Goal: Information Seeking & Learning: Learn about a topic

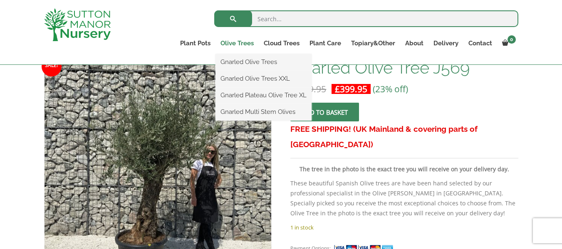
scroll to position [133, 0]
click at [249, 75] on link "Gnarled Olive Trees XXL" at bounding box center [263, 78] width 96 height 12
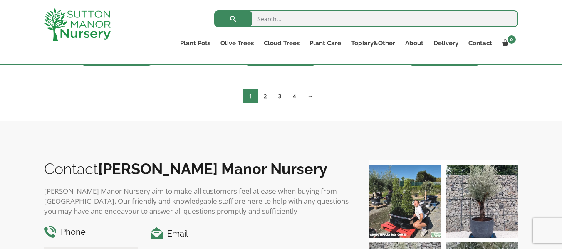
scroll to position [1430, 0]
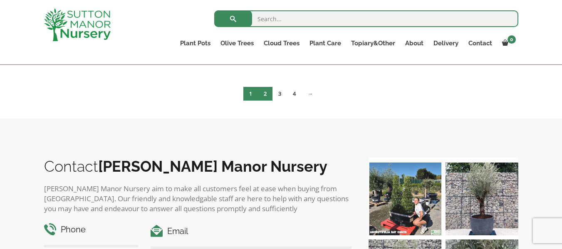
click at [265, 92] on link "2" at bounding box center [265, 94] width 15 height 14
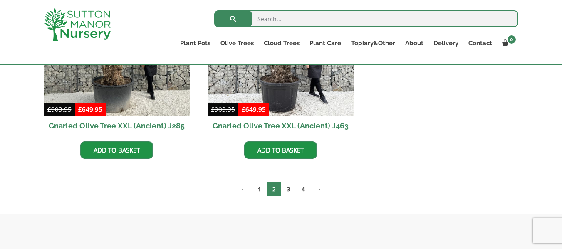
scroll to position [1347, 0]
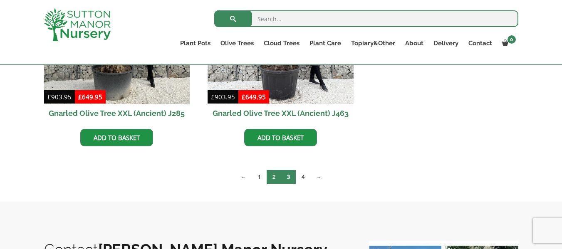
click at [289, 174] on link "3" at bounding box center [288, 177] width 15 height 14
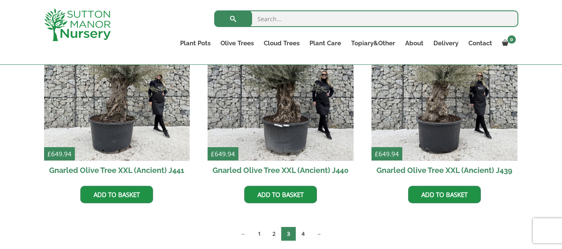
scroll to position [1147, 0]
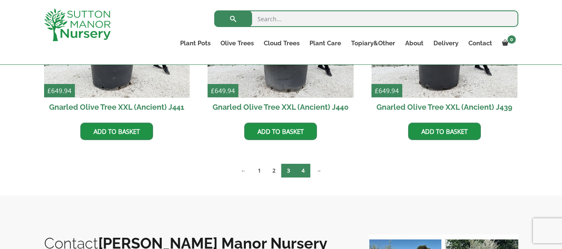
click at [305, 169] on link "4" at bounding box center [303, 171] width 15 height 14
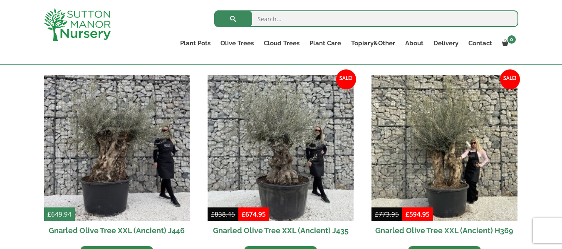
scroll to position [200, 0]
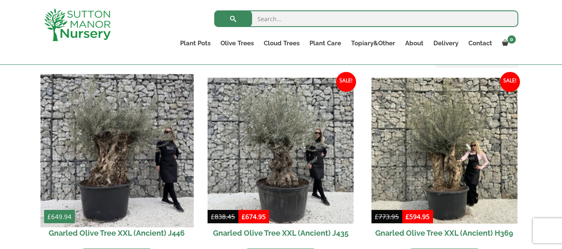
click at [117, 153] on img at bounding box center [116, 150] width 153 height 153
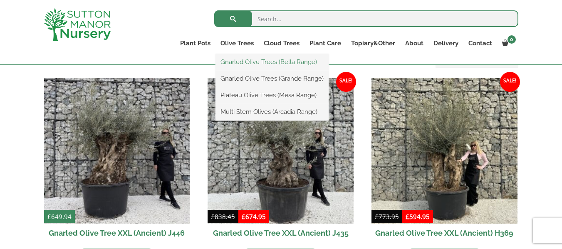
click at [280, 61] on link "Gnarled Olive Trees (Bella Range)" at bounding box center [271, 62] width 113 height 12
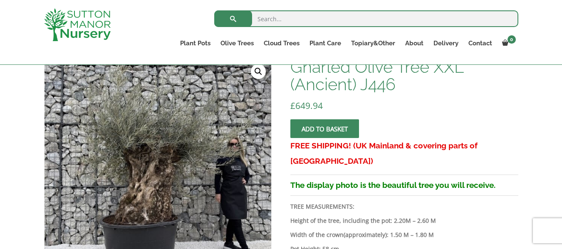
scroll to position [135, 0]
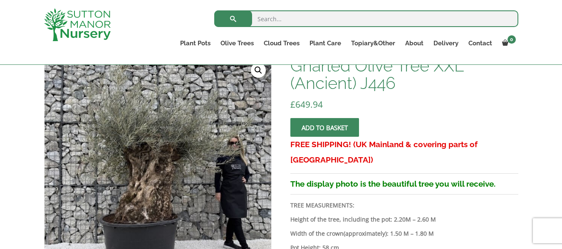
click at [258, 69] on link "🔍" at bounding box center [258, 70] width 15 height 15
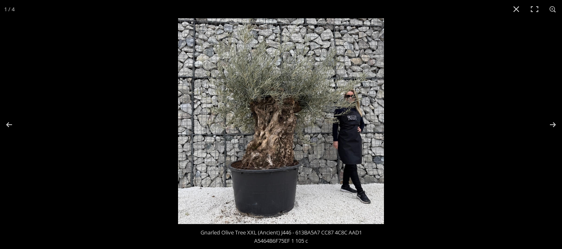
click at [289, 142] on img at bounding box center [281, 121] width 206 height 206
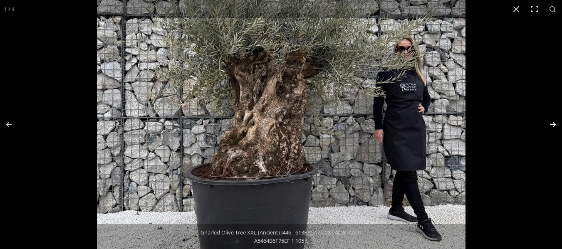
click at [552, 124] on button "Next (arrow right)" at bounding box center [547, 125] width 29 height 42
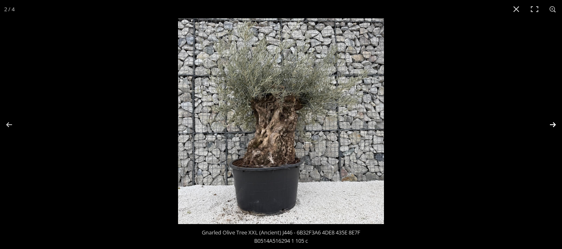
click at [552, 124] on button "Next (arrow right)" at bounding box center [547, 125] width 29 height 42
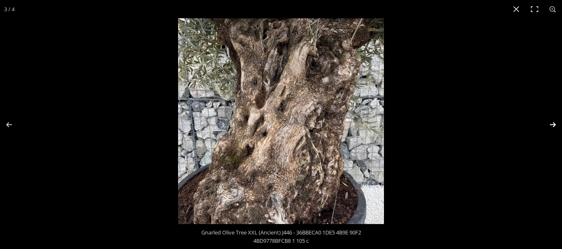
click at [552, 124] on button "Next (arrow right)" at bounding box center [547, 125] width 29 height 42
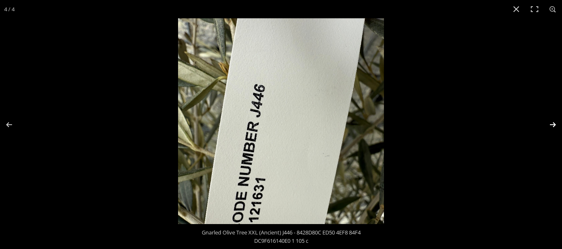
click at [553, 126] on button "Next (arrow right)" at bounding box center [547, 125] width 29 height 42
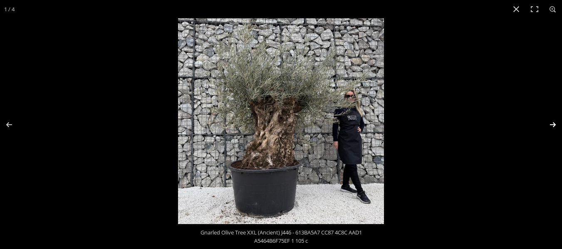
click at [553, 126] on button "Next (arrow right)" at bounding box center [547, 125] width 29 height 42
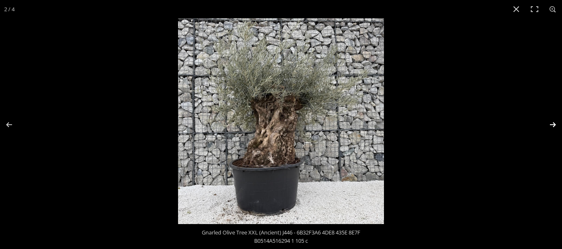
click at [553, 126] on button "Next (arrow right)" at bounding box center [547, 125] width 29 height 42
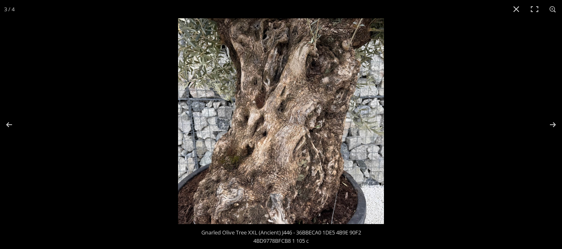
click at [311, 84] on img at bounding box center [281, 121] width 206 height 206
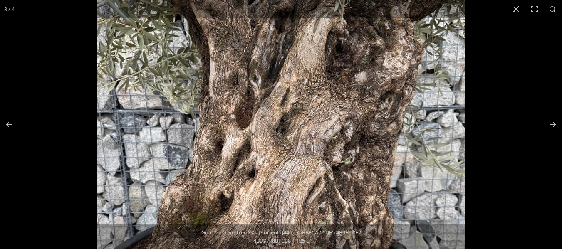
click at [311, 84] on img at bounding box center [281, 151] width 368 height 368
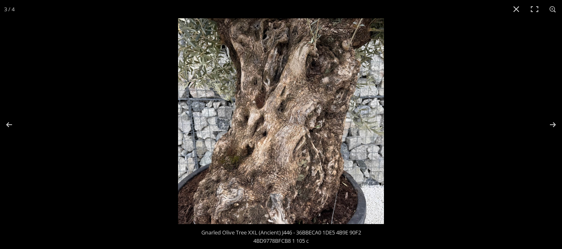
click at [303, 95] on img at bounding box center [281, 121] width 206 height 206
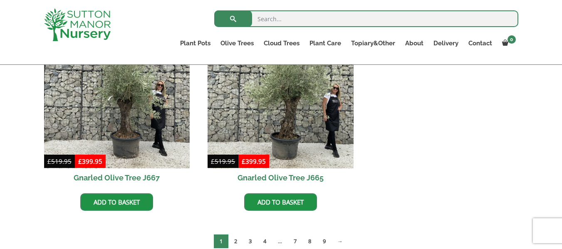
scroll to position [782, 0]
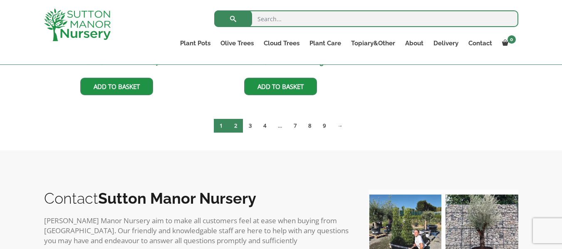
click at [235, 121] on link "2" at bounding box center [235, 126] width 15 height 14
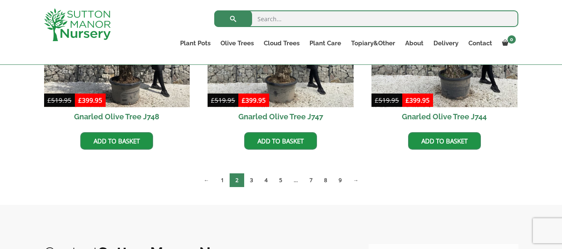
scroll to position [798, 0]
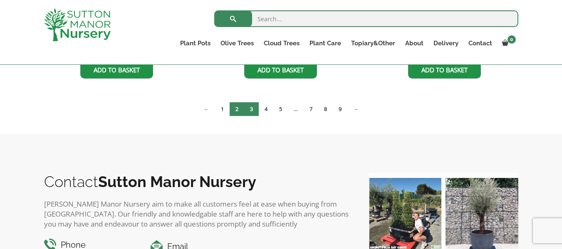
click at [250, 106] on link "3" at bounding box center [251, 109] width 15 height 14
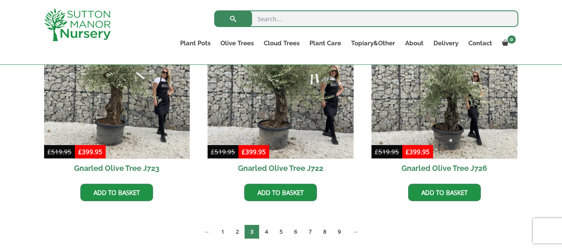
scroll to position [750, 0]
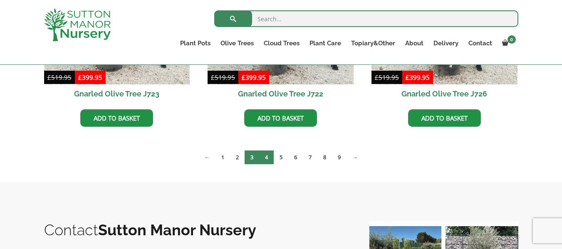
click at [264, 152] on link "4" at bounding box center [266, 157] width 15 height 14
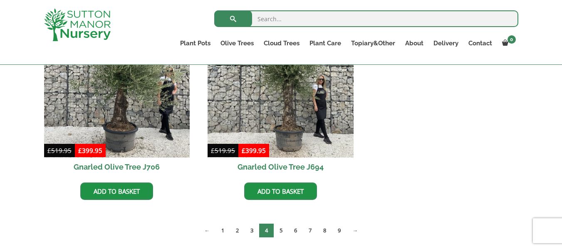
scroll to position [898, 0]
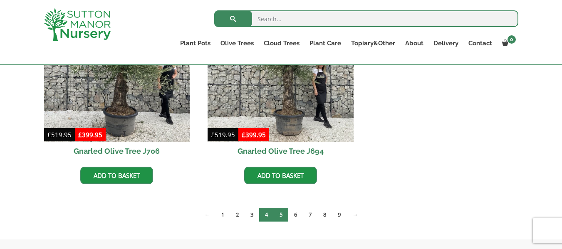
click at [282, 210] on link "5" at bounding box center [281, 215] width 15 height 14
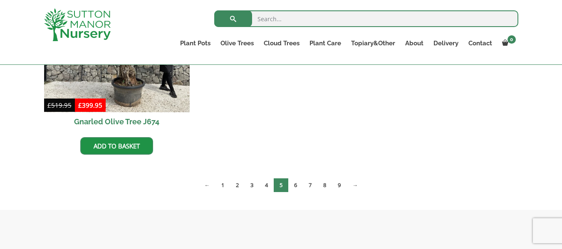
scroll to position [1364, 0]
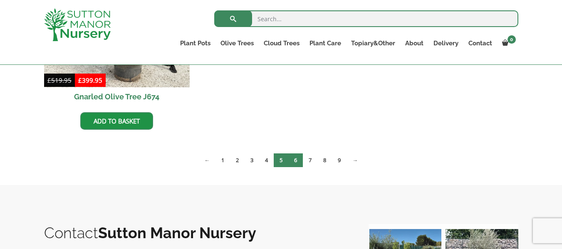
click at [297, 164] on link "6" at bounding box center [295, 160] width 15 height 14
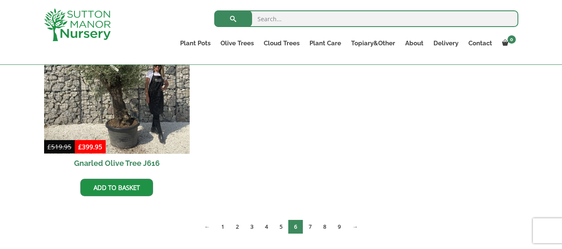
scroll to position [1314, 0]
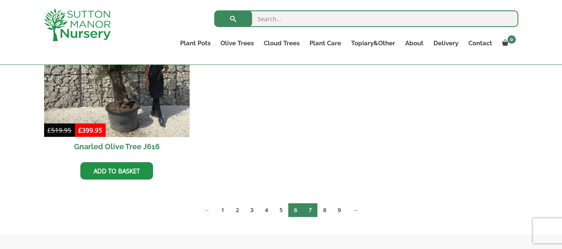
click at [311, 207] on link "7" at bounding box center [310, 210] width 15 height 14
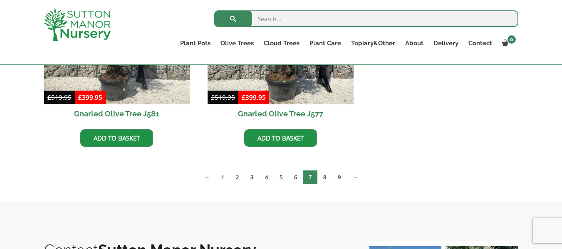
scroll to position [1365, 0]
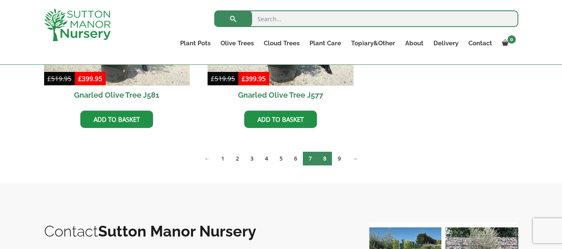
click at [325, 158] on link "8" at bounding box center [324, 159] width 15 height 14
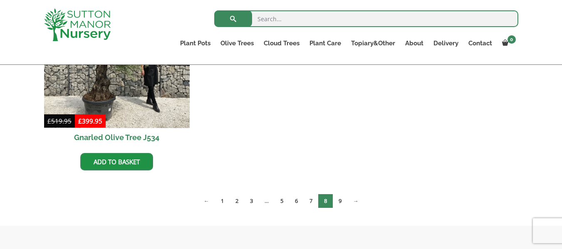
scroll to position [1364, 0]
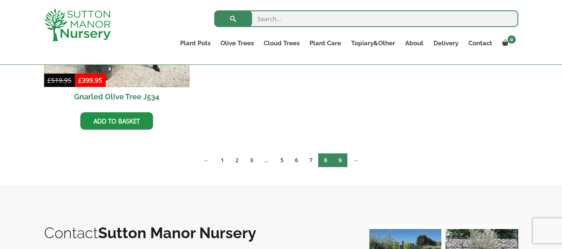
click at [340, 156] on link "9" at bounding box center [340, 160] width 15 height 14
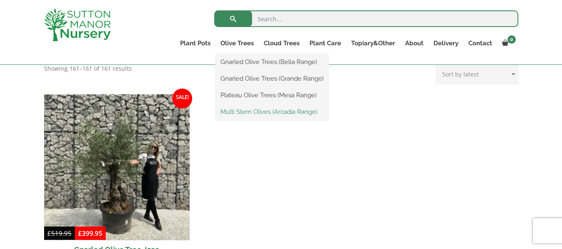
click at [280, 109] on link "Multi Stem Olives (Arcadia Range)" at bounding box center [271, 112] width 113 height 12
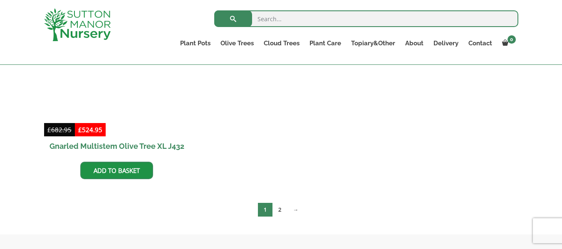
scroll to position [1463, 0]
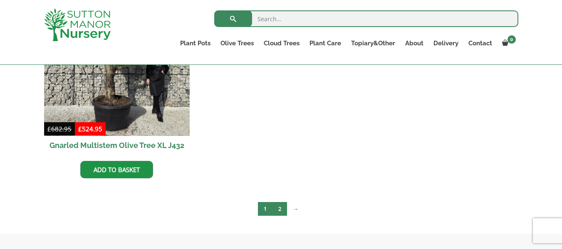
click at [279, 207] on link "2" at bounding box center [279, 209] width 15 height 14
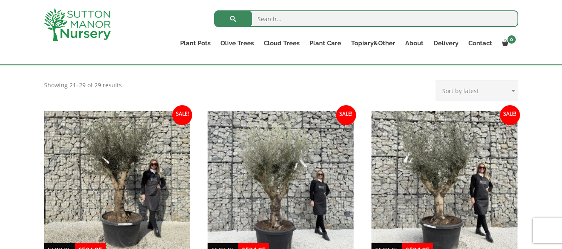
scroll to position [266, 0]
